Goal: Information Seeking & Learning: Find contact information

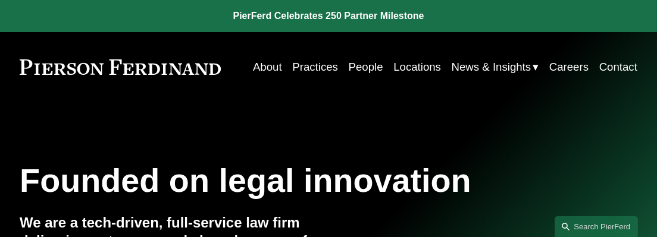
click at [407, 67] on link "Locations" at bounding box center [417, 67] width 48 height 22
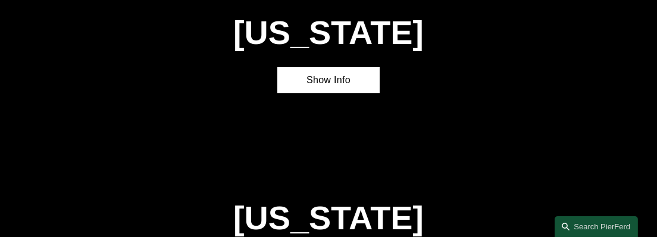
scroll to position [654, 0]
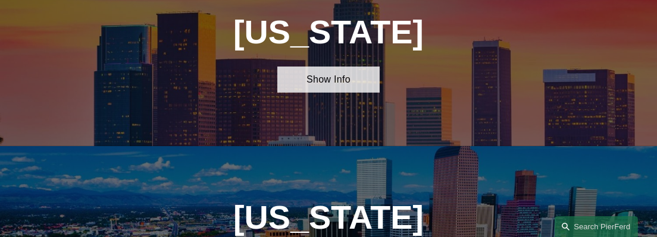
click at [343, 93] on link "Show Info" at bounding box center [328, 80] width 103 height 27
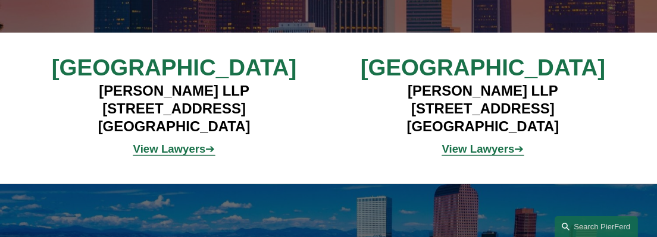
scroll to position [773, 0]
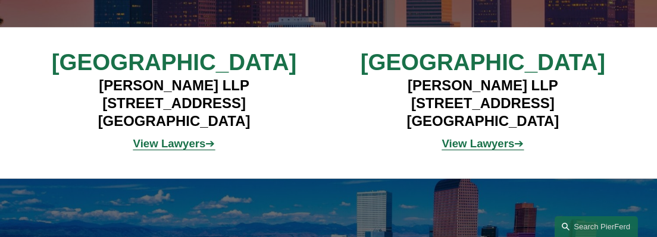
drag, startPoint x: 256, startPoint y: 130, endPoint x: 83, endPoint y: 97, distance: 176.3
click at [83, 97] on h4 "[PERSON_NAME] LLP [STREET_ADDRESS]" at bounding box center [173, 104] width 257 height 54
copy h4 "[PERSON_NAME] LLP [STREET_ADDRESS]"
